Goal: Find specific fact: Find specific fact

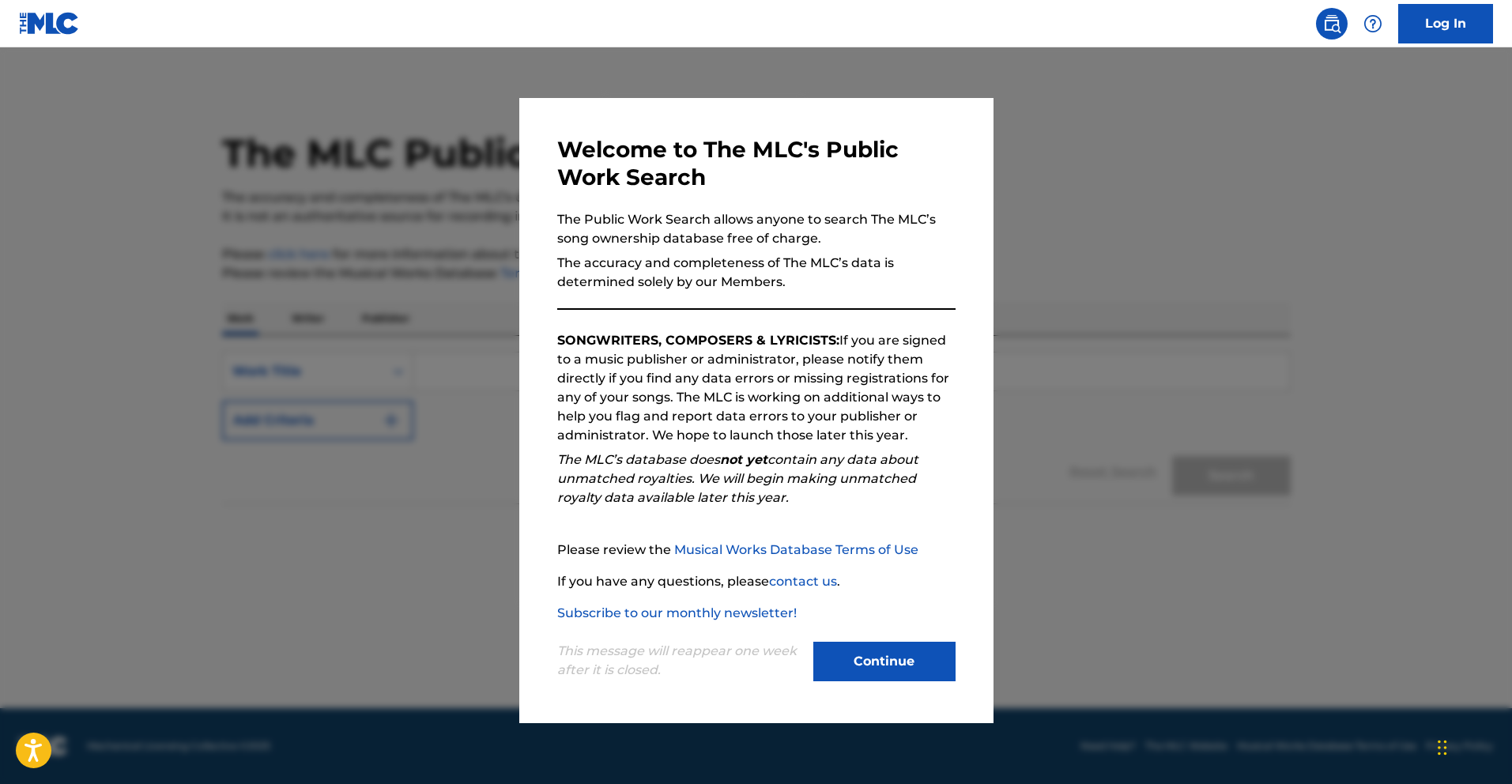
click at [929, 641] on button "Continue" at bounding box center [884, 661] width 142 height 40
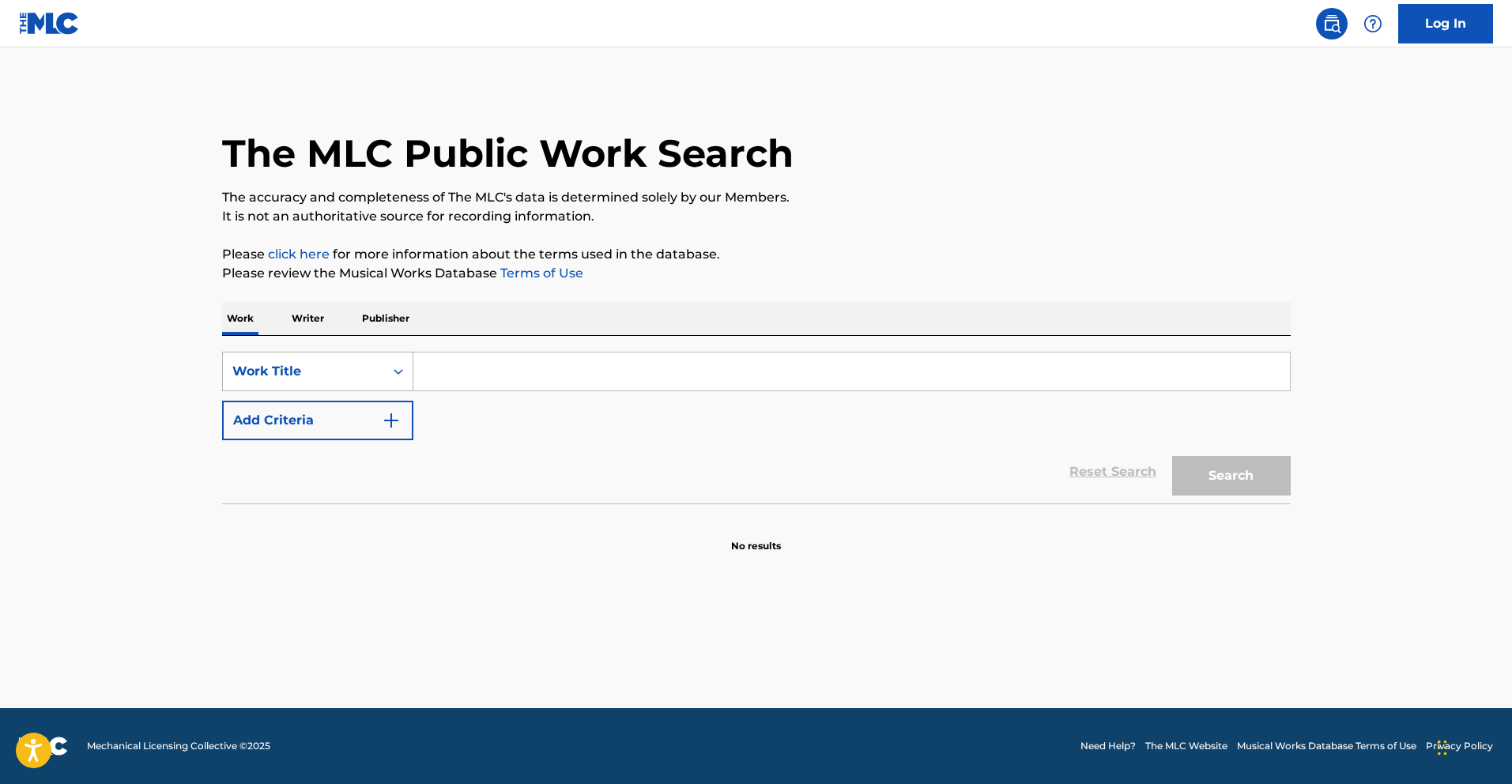
click at [307, 376] on div "Work Title" at bounding box center [304, 372] width 142 height 19
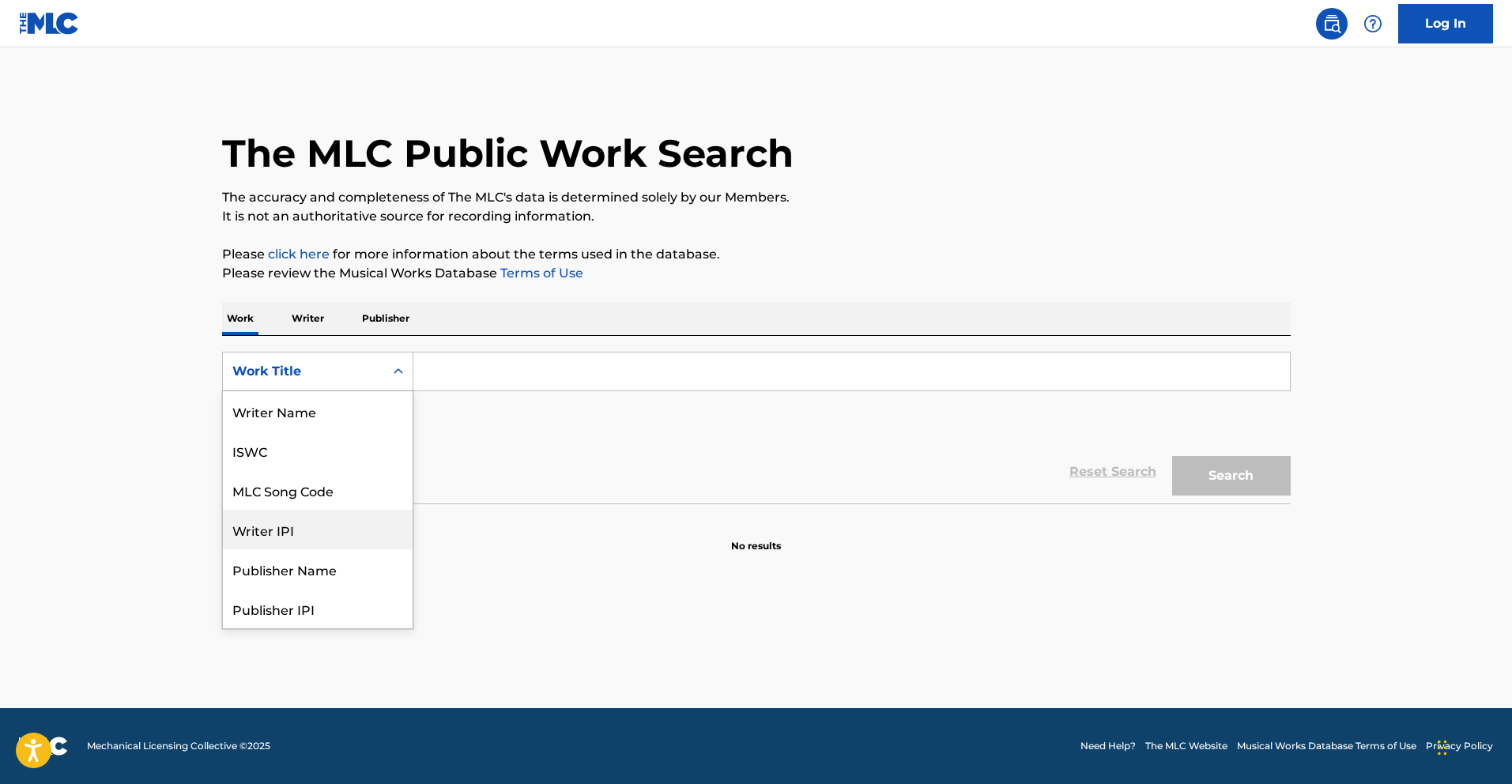
scroll to position [79, 0]
click at [334, 419] on div "MLC Song Code" at bounding box center [318, 410] width 189 height 40
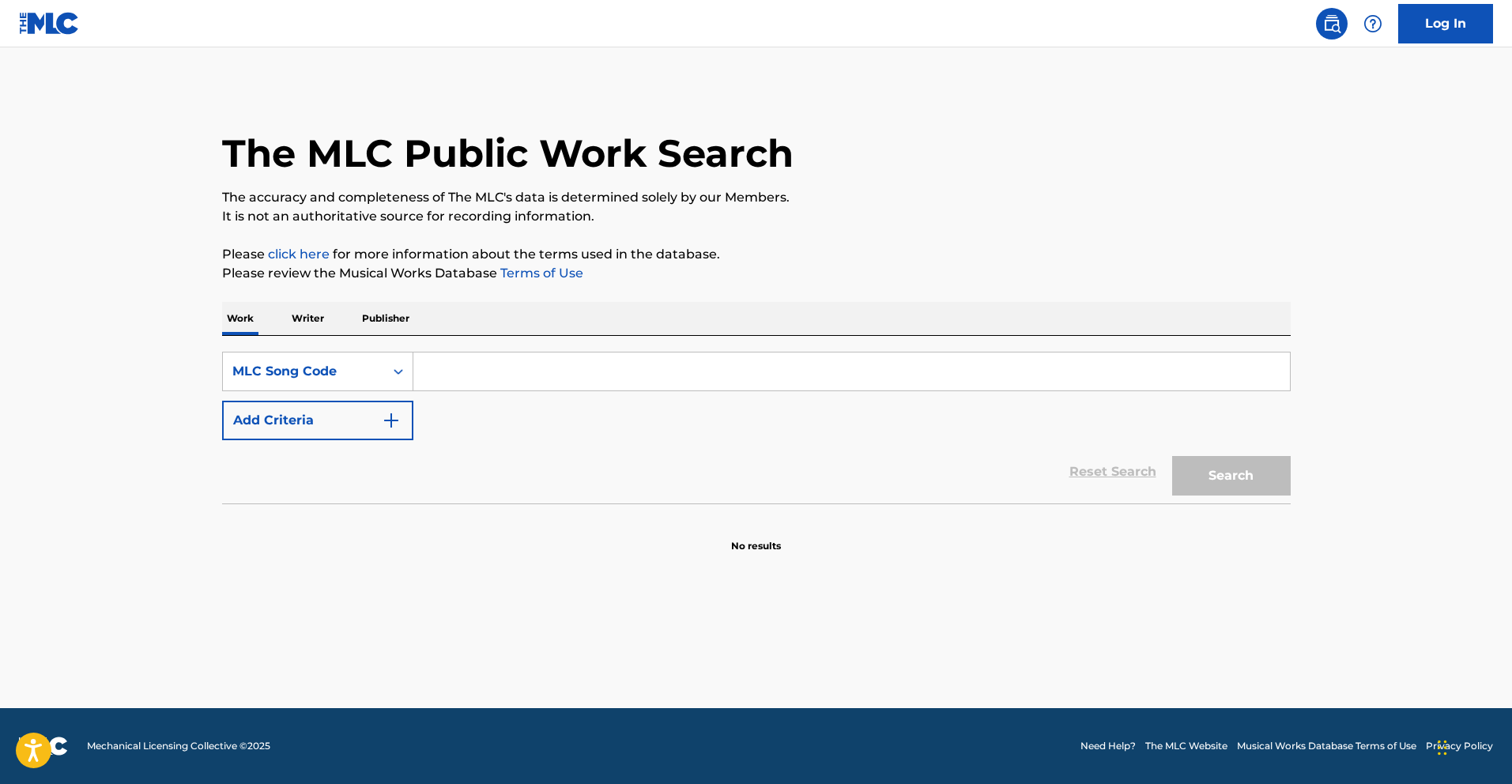
click at [454, 377] on input "Search Form" at bounding box center [852, 372] width 876 height 38
paste input "KI4275"
type input "KI4275"
click at [1172, 456] on button "Search" at bounding box center [1231, 476] width 118 height 40
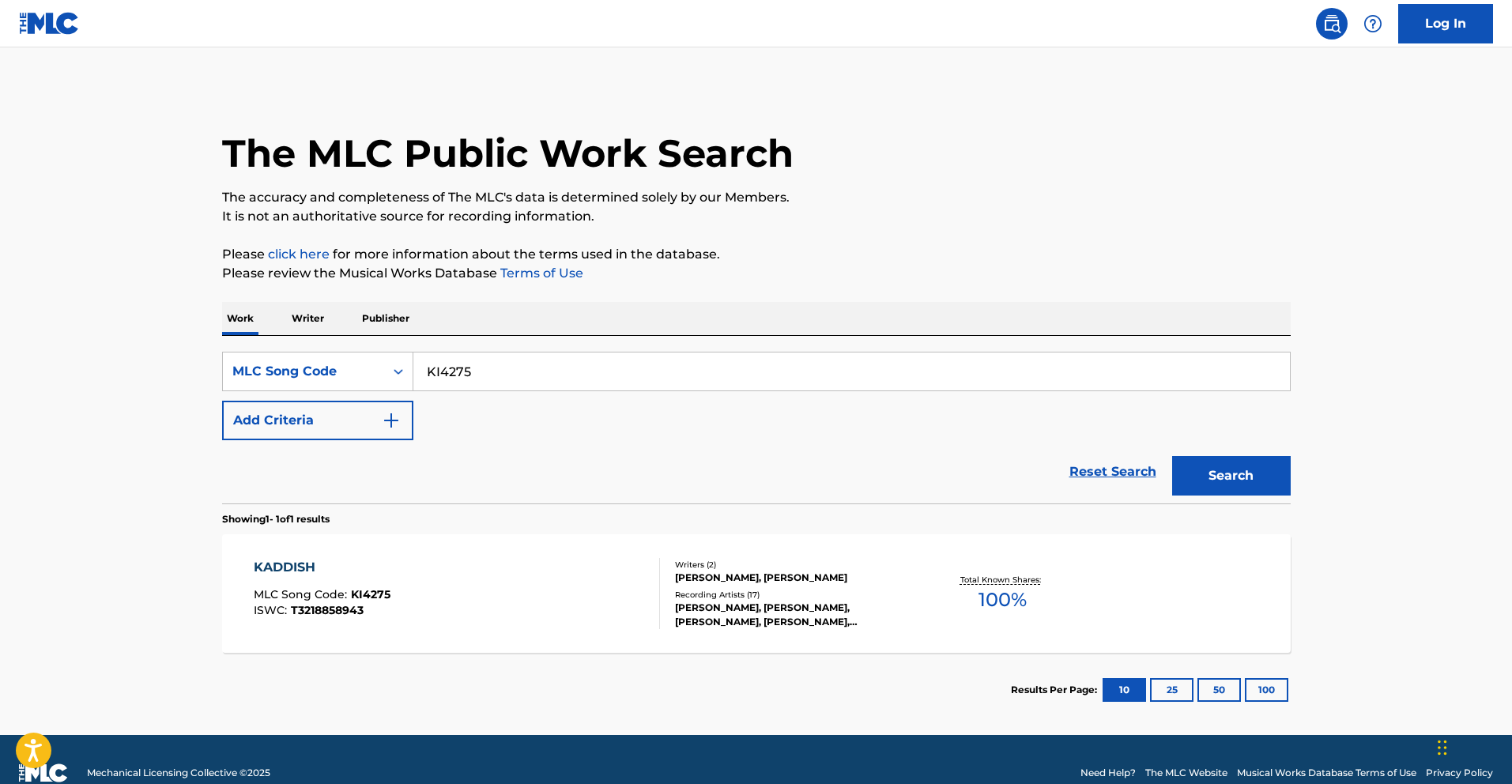
click at [451, 575] on div "KADDISH MLC Song Code : KI4275 ISWC : T3218858943" at bounding box center [456, 593] width 406 height 71
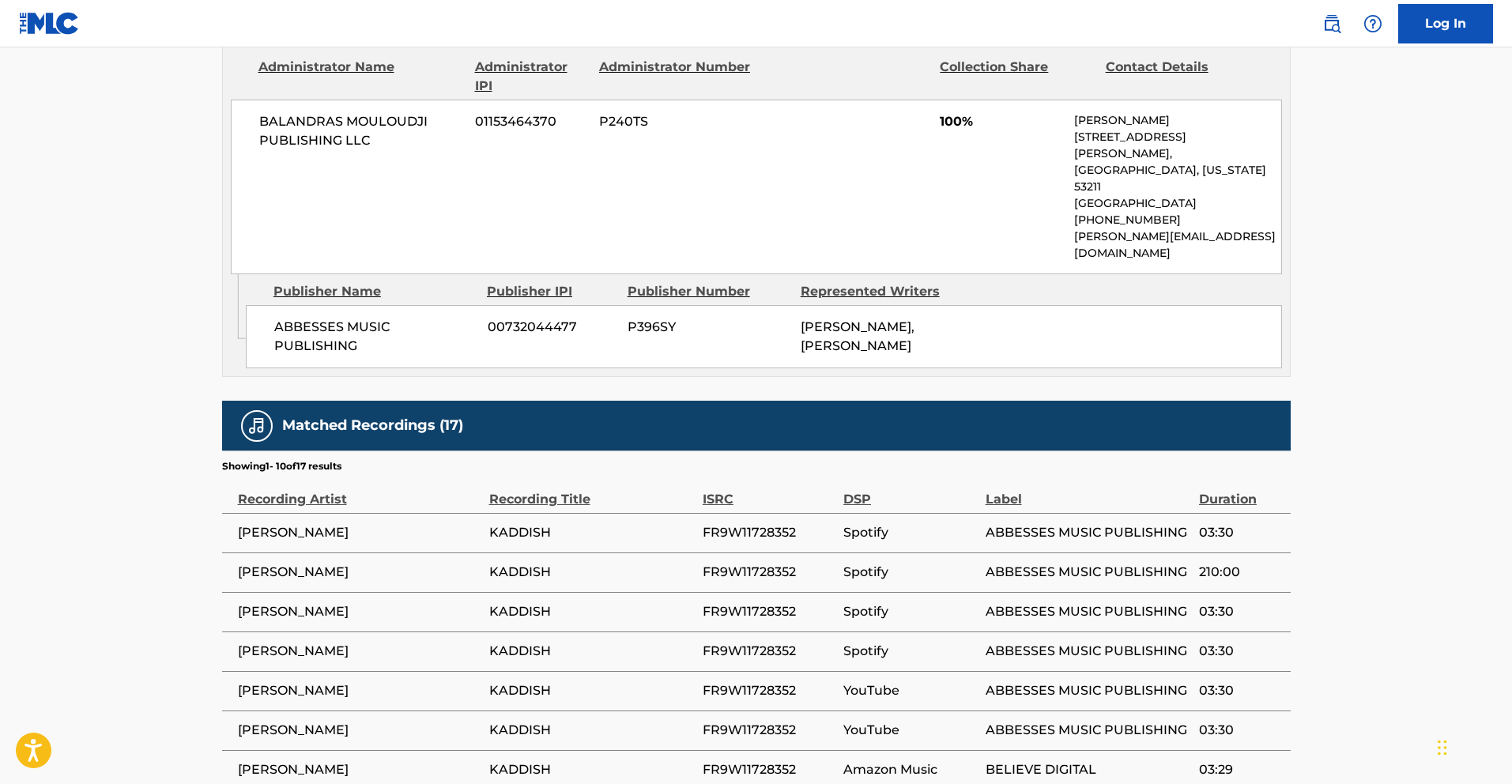
scroll to position [545, 0]
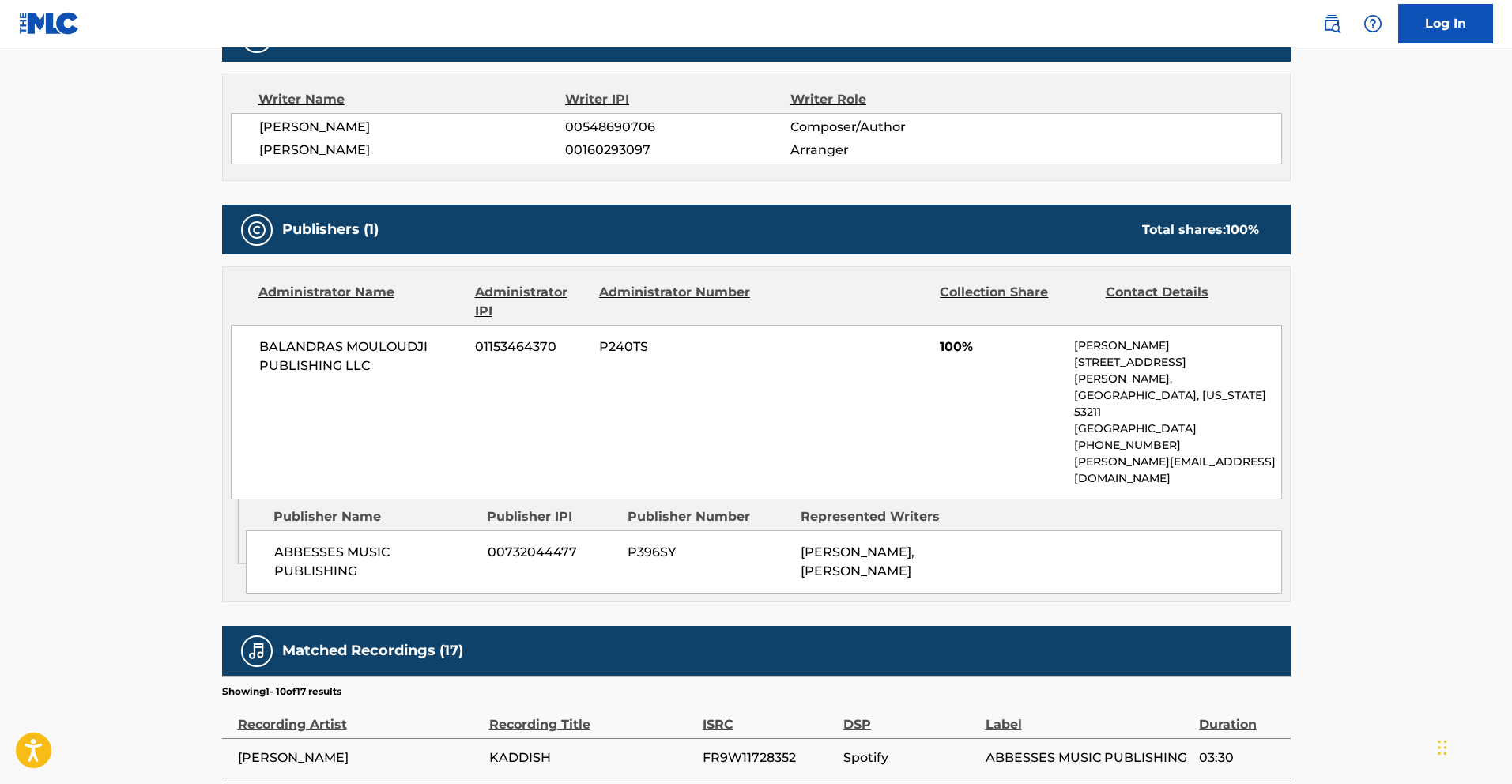
click at [561, 543] on span "00732044477" at bounding box center [551, 552] width 128 height 19
copy span "00732044477"
